Goal: Task Accomplishment & Management: Manage account settings

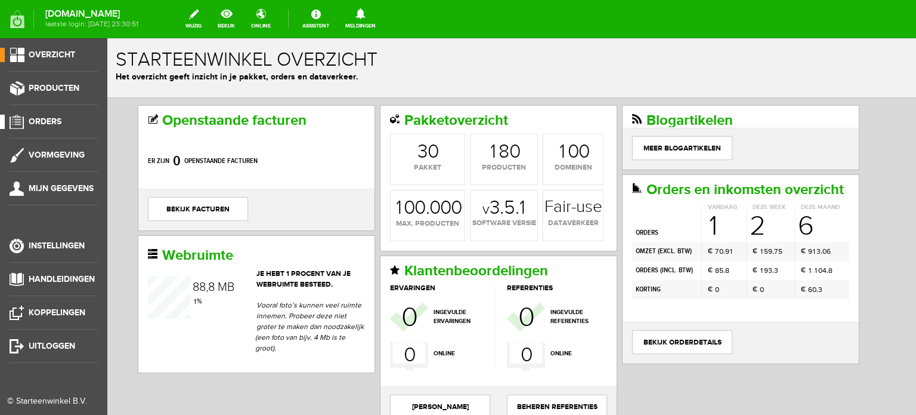
click at [54, 119] on span "Orders" at bounding box center [45, 121] width 33 height 10
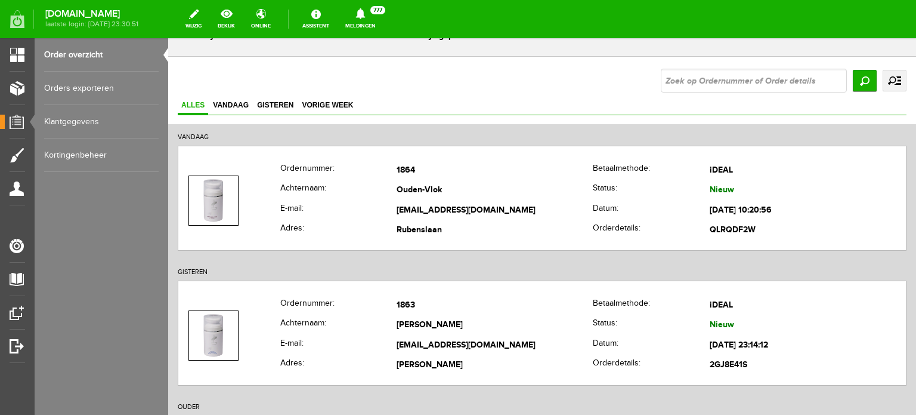
scroll to position [179, 0]
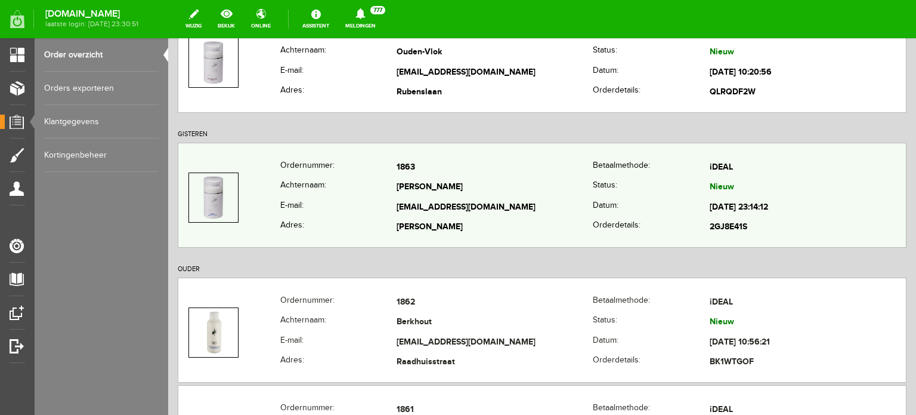
click at [419, 195] on td "[PERSON_NAME]" at bounding box center [495, 188] width 196 height 20
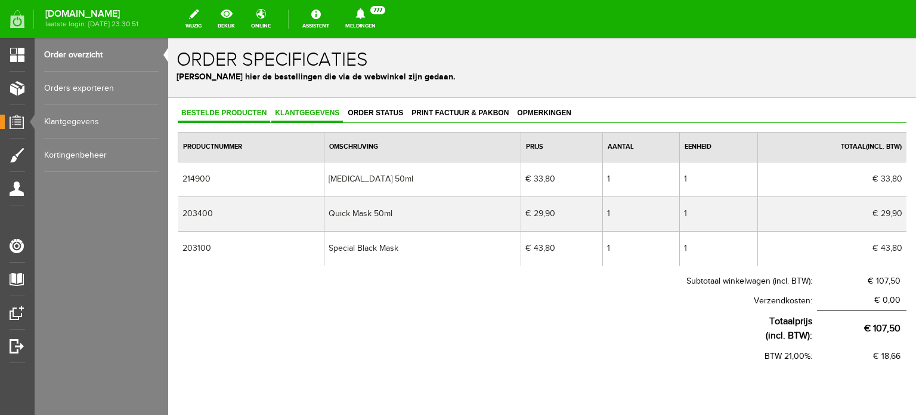
click at [303, 112] on span "Klantgegevens" at bounding box center [307, 113] width 72 height 8
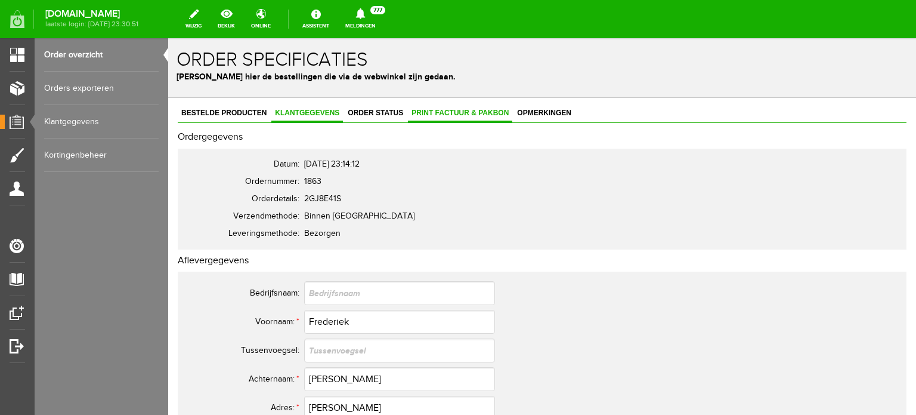
click at [472, 112] on span "Print factuur & pakbon" at bounding box center [460, 113] width 104 height 8
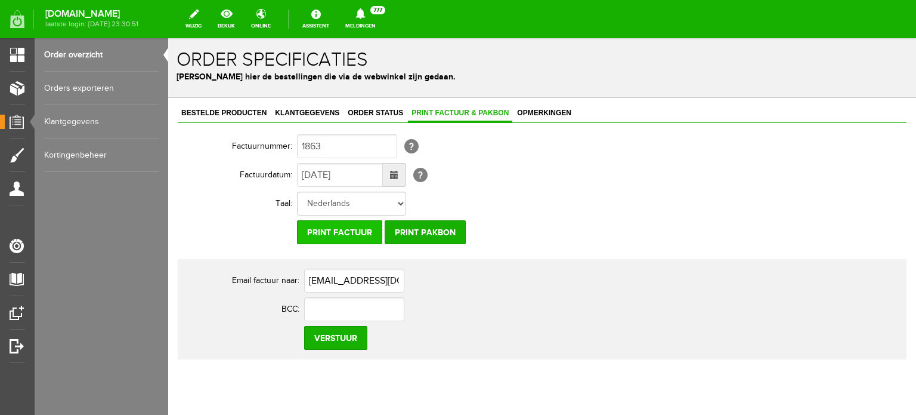
click at [348, 229] on input "Print factuur" at bounding box center [339, 232] width 85 height 24
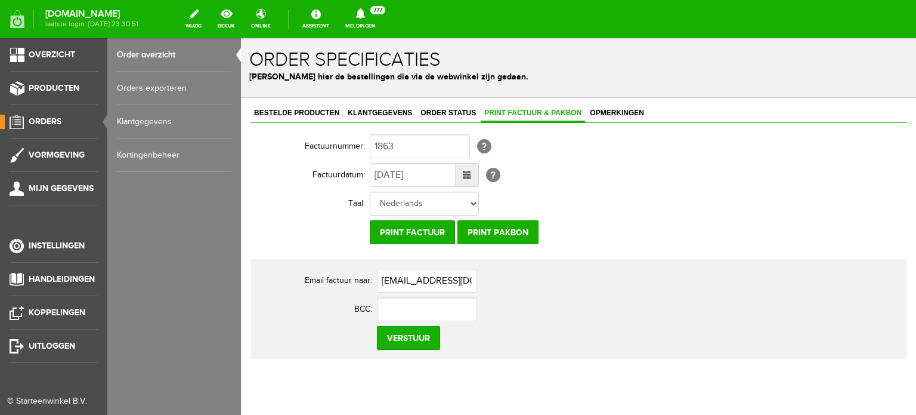
click at [51, 117] on span "Orders" at bounding box center [45, 121] width 33 height 10
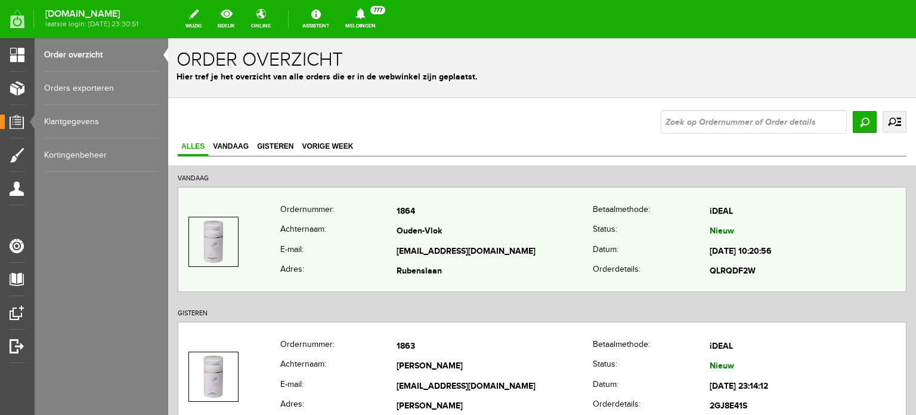
click at [409, 236] on td "Ouden-Vlok" at bounding box center [495, 232] width 196 height 20
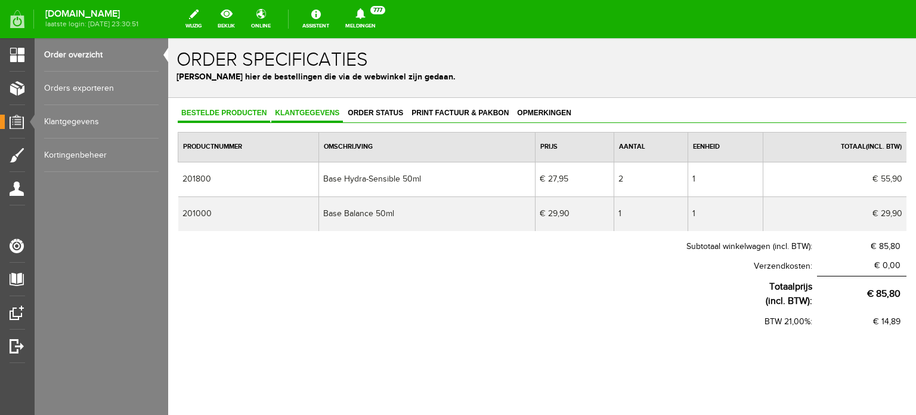
click at [313, 113] on span "Klantgegevens" at bounding box center [307, 113] width 72 height 8
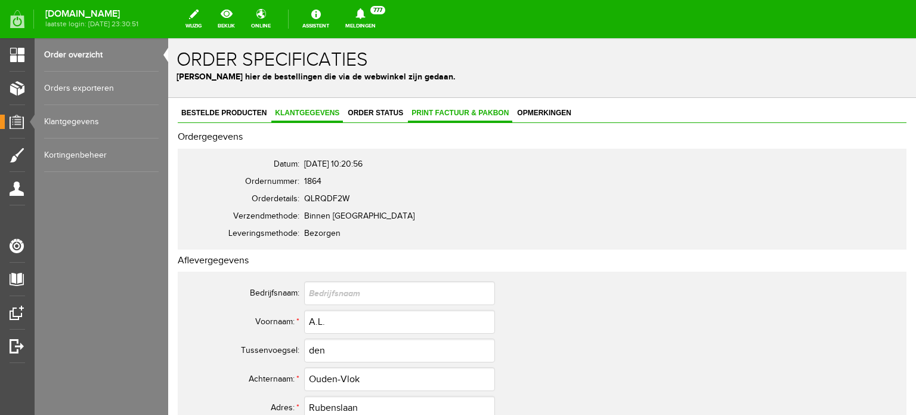
click at [468, 112] on span "Print factuur & pakbon" at bounding box center [460, 113] width 104 height 8
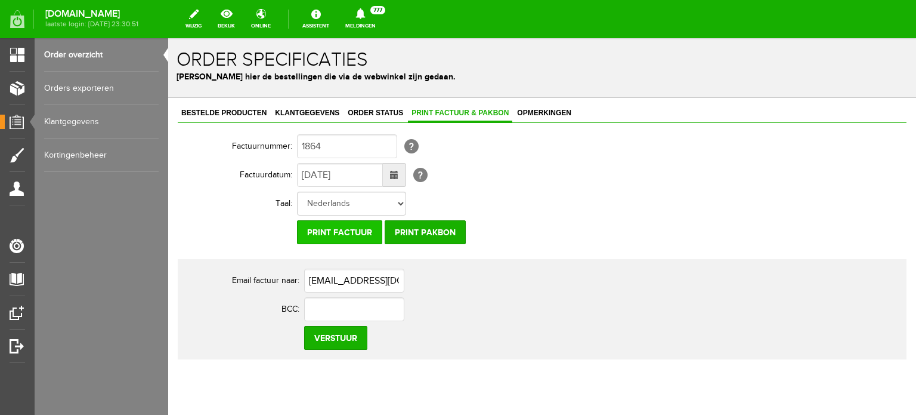
click at [337, 229] on input "Print factuur" at bounding box center [339, 232] width 85 height 24
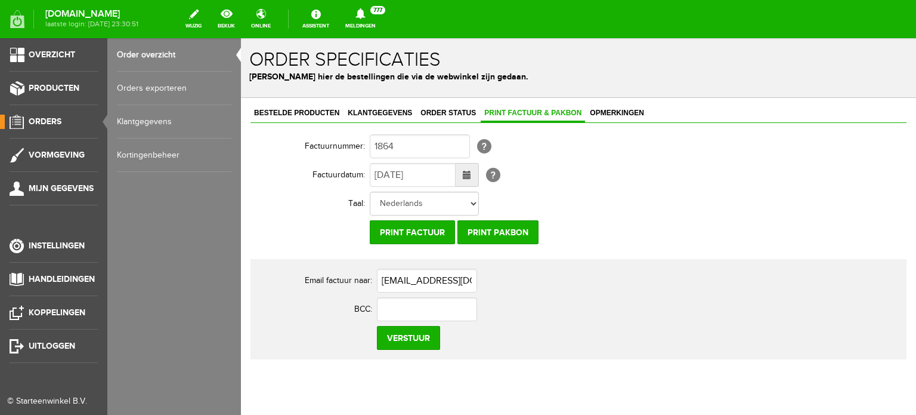
click at [51, 118] on span "Orders" at bounding box center [45, 121] width 33 height 10
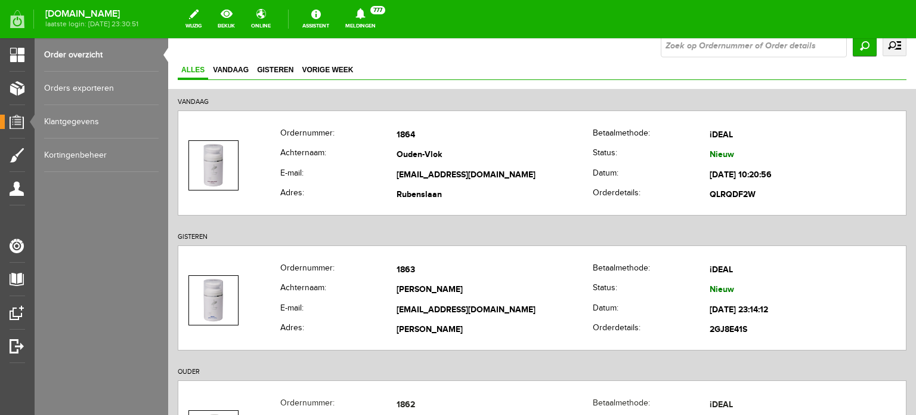
scroll to position [60, 0]
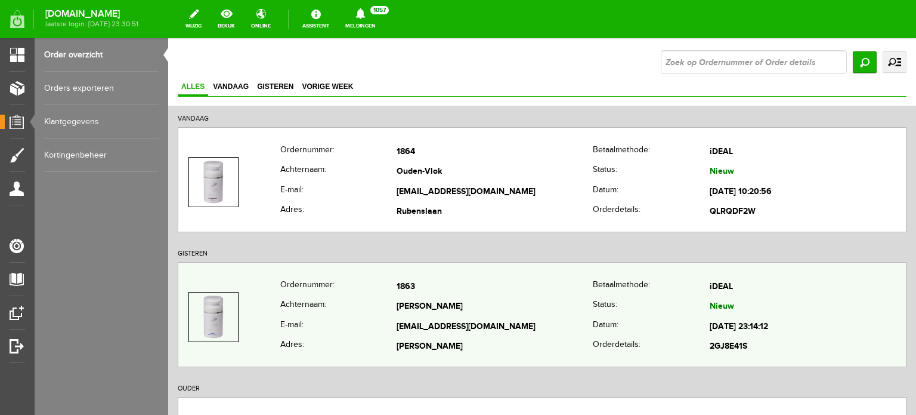
click at [391, 306] on th "Achternaam:" at bounding box center [338, 307] width 116 height 20
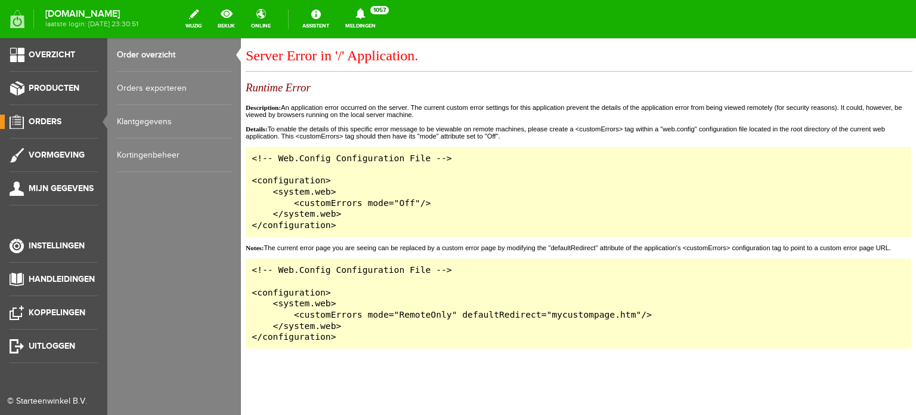
click at [48, 119] on span "Orders" at bounding box center [45, 121] width 33 height 10
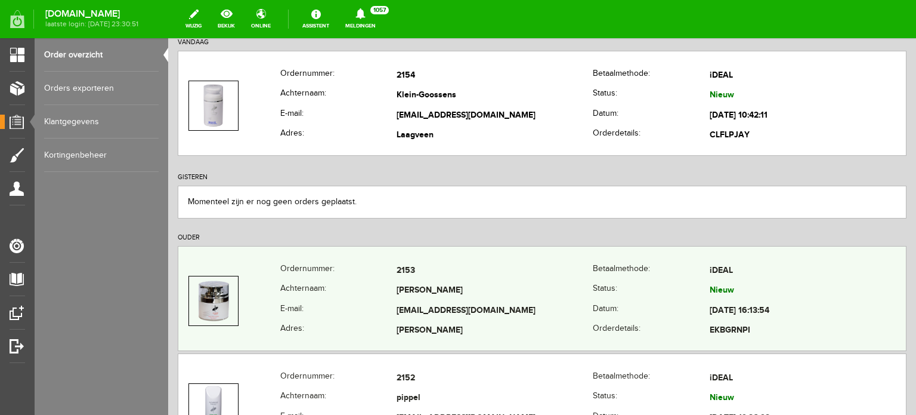
scroll to position [179, 0]
